Goal: Find specific page/section: Find specific page/section

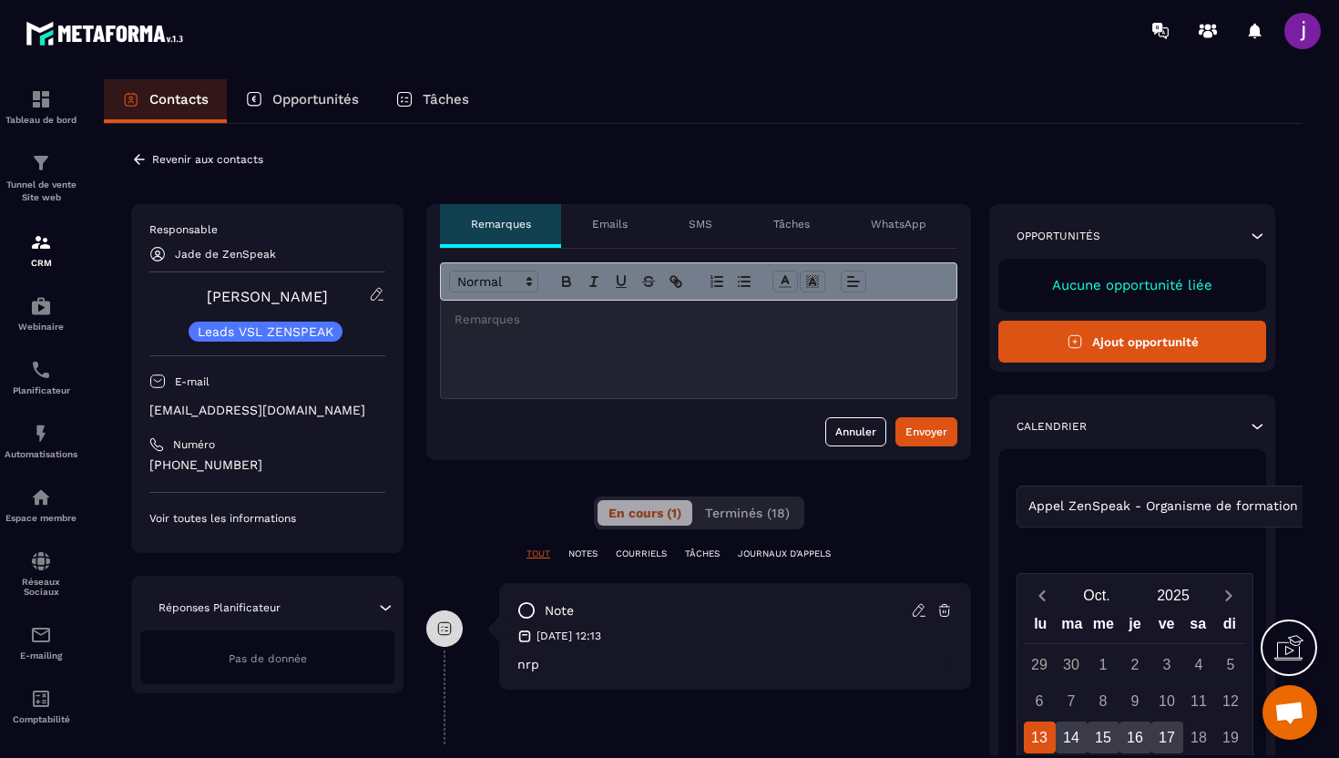
click at [142, 161] on icon at bounding box center [139, 159] width 16 height 16
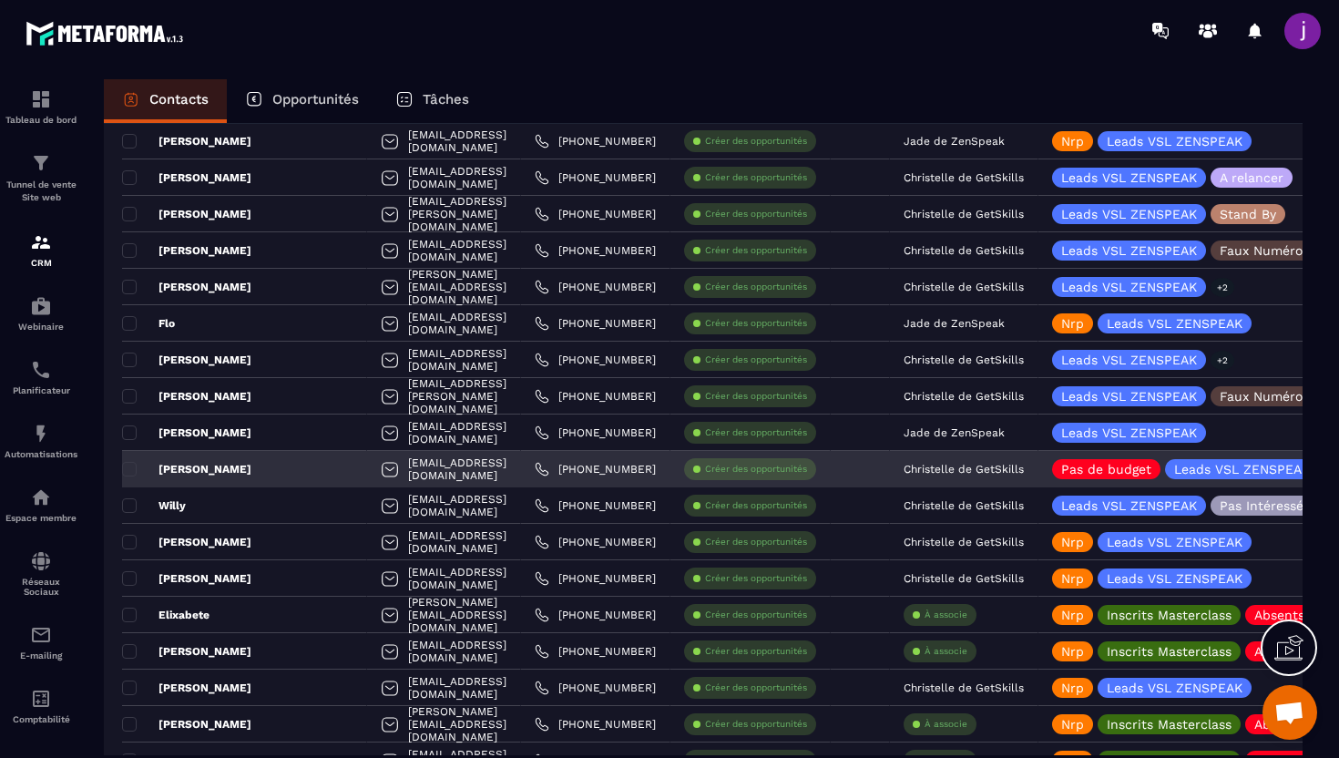
scroll to position [1133, 0]
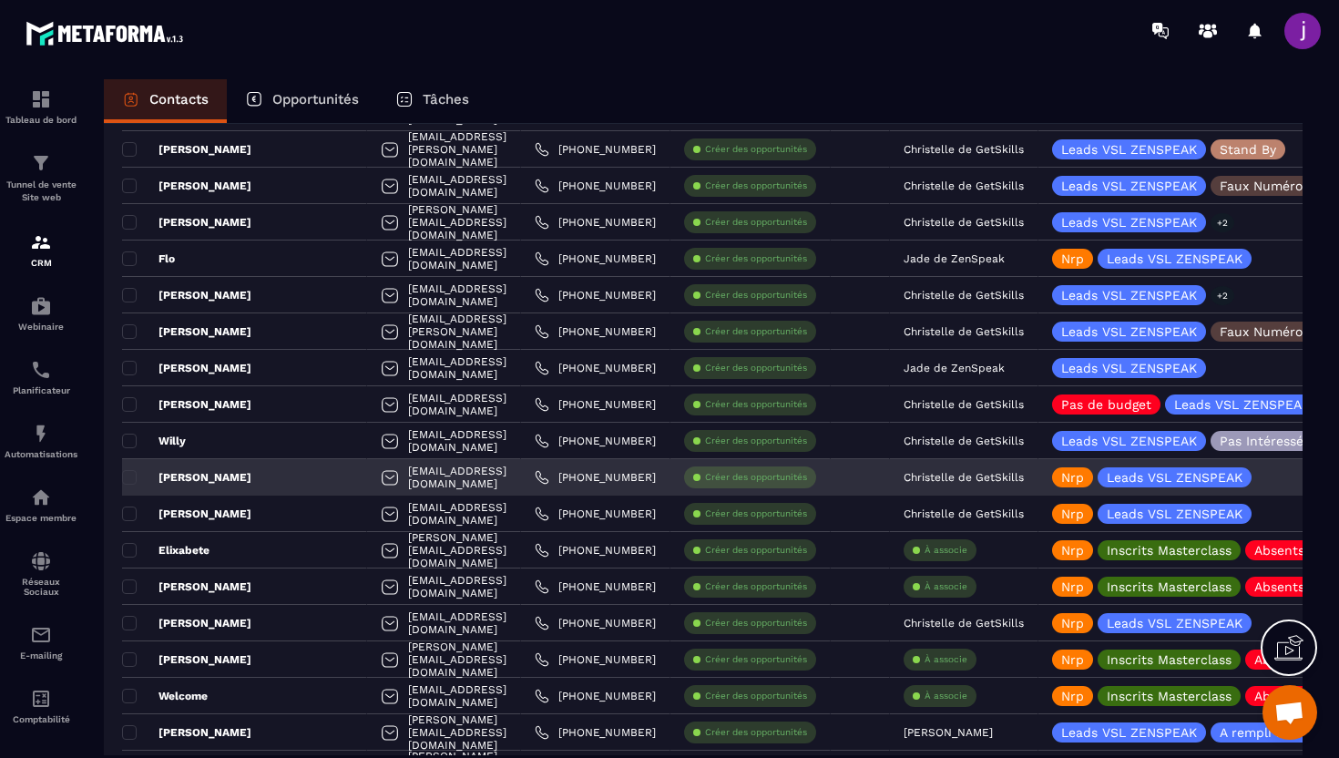
click at [934, 475] on p "Christelle de GetSkills" at bounding box center [964, 477] width 120 height 13
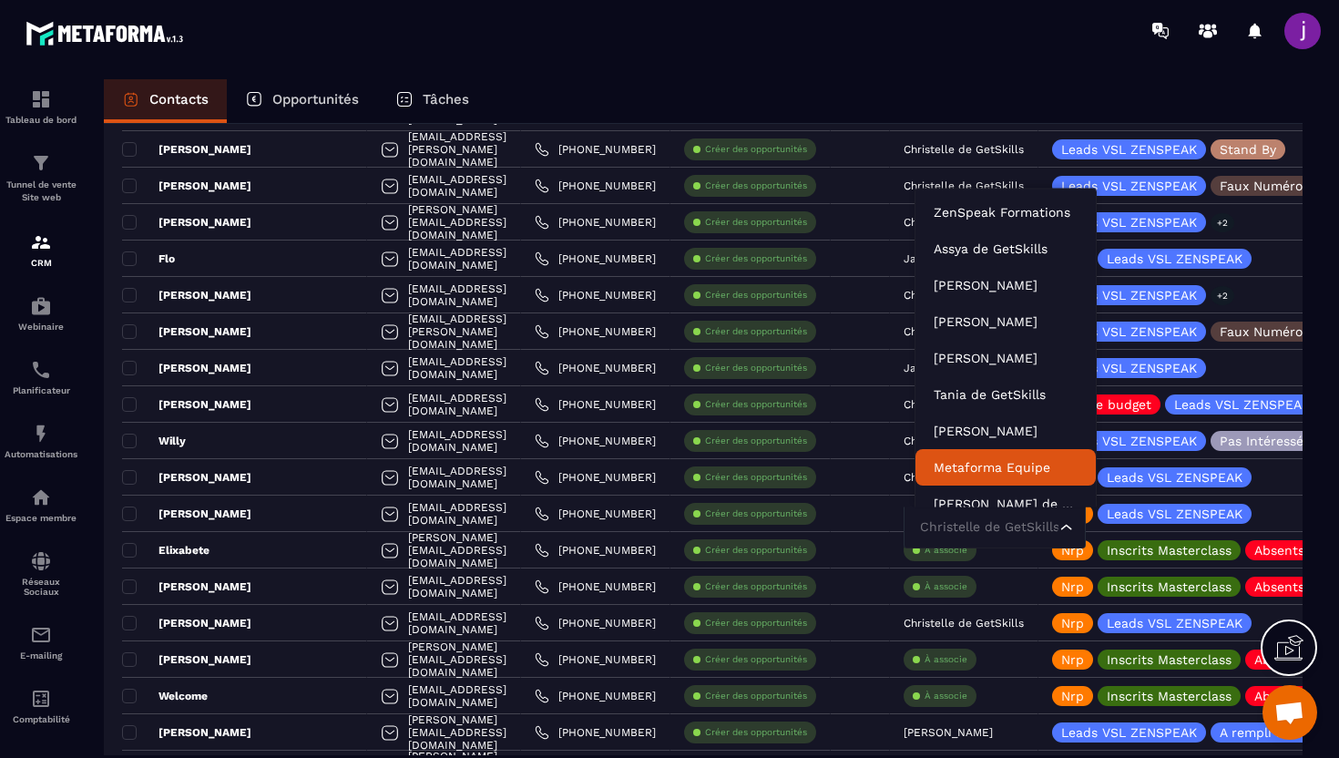
scroll to position [14, 0]
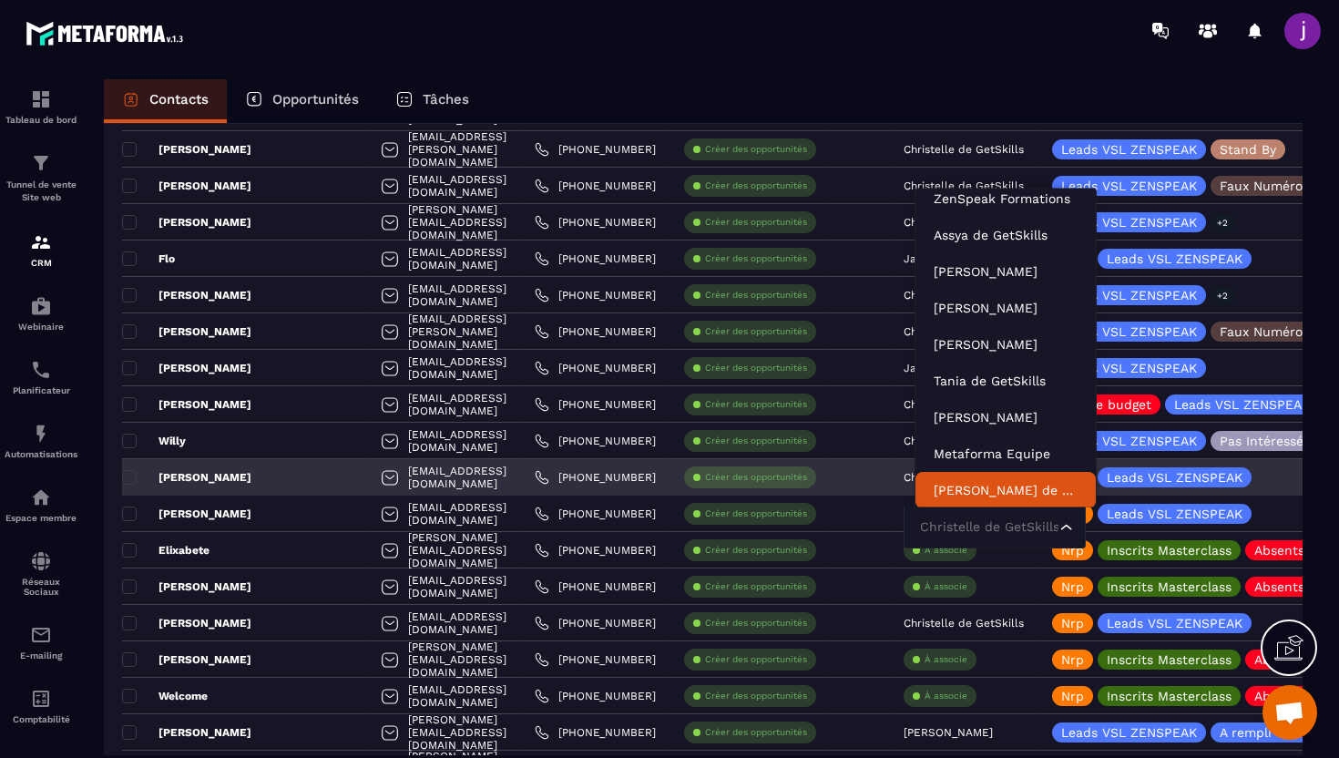
click at [947, 518] on input "Search for option" at bounding box center [986, 528] width 140 height 20
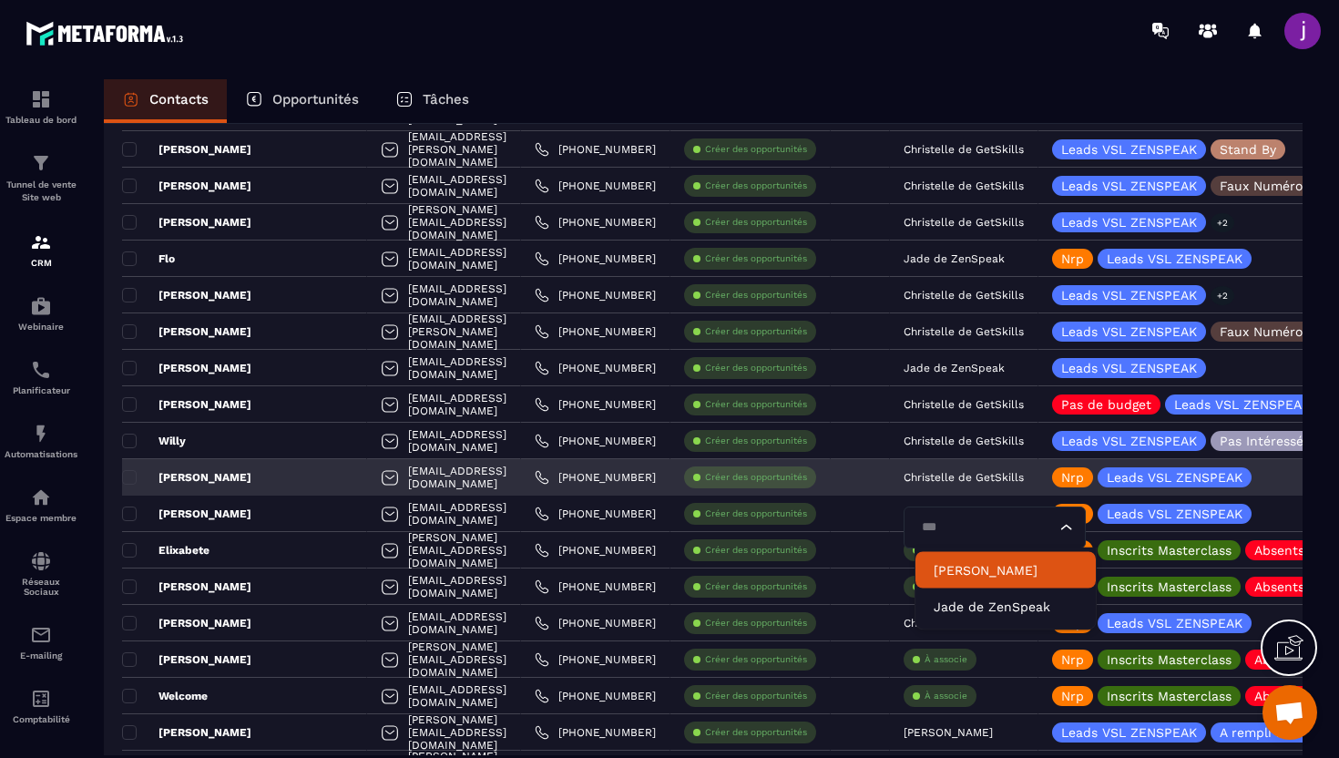
type input "****"
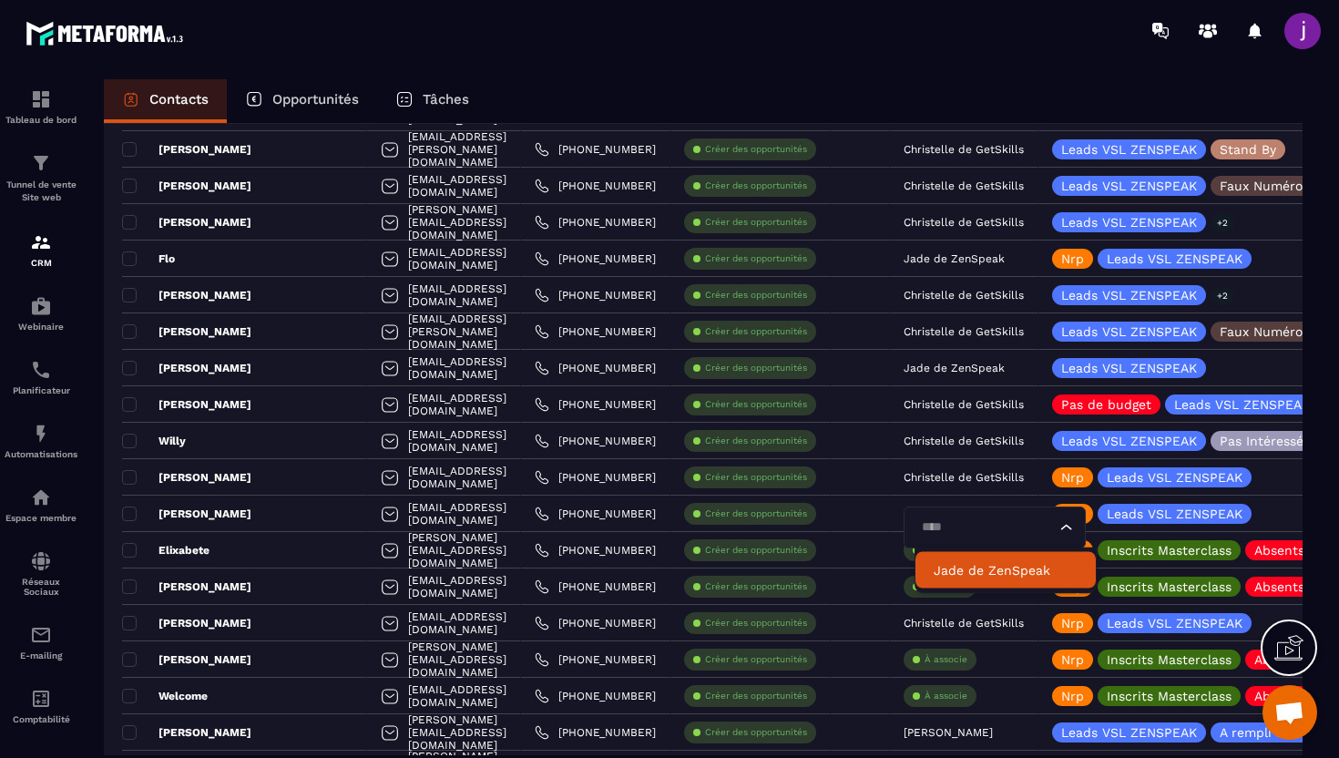
click at [974, 574] on p "Jade de ZenSpeak" at bounding box center [1006, 570] width 144 height 18
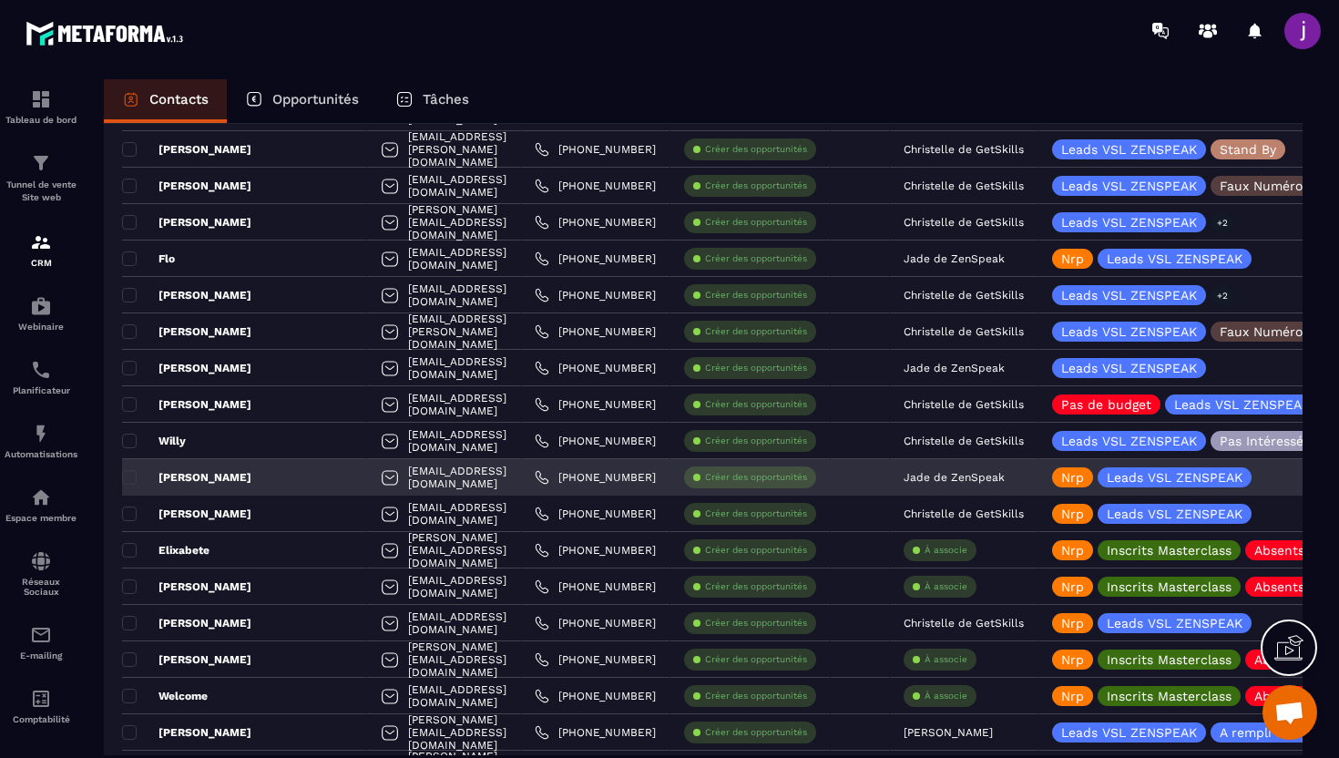
click at [274, 469] on div "[PERSON_NAME]" at bounding box center [244, 477] width 245 height 36
